Goal: Check status: Check status

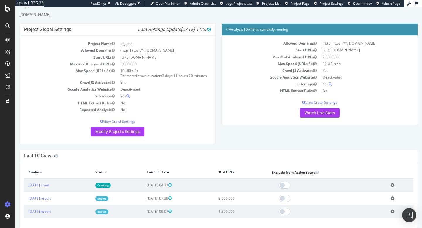
scroll to position [14, 0]
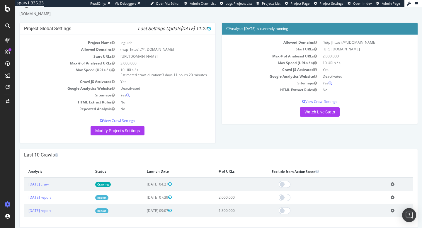
click at [111, 187] on link "Crawling" at bounding box center [103, 184] width 16 height 5
